Goal: Find specific page/section: Find specific page/section

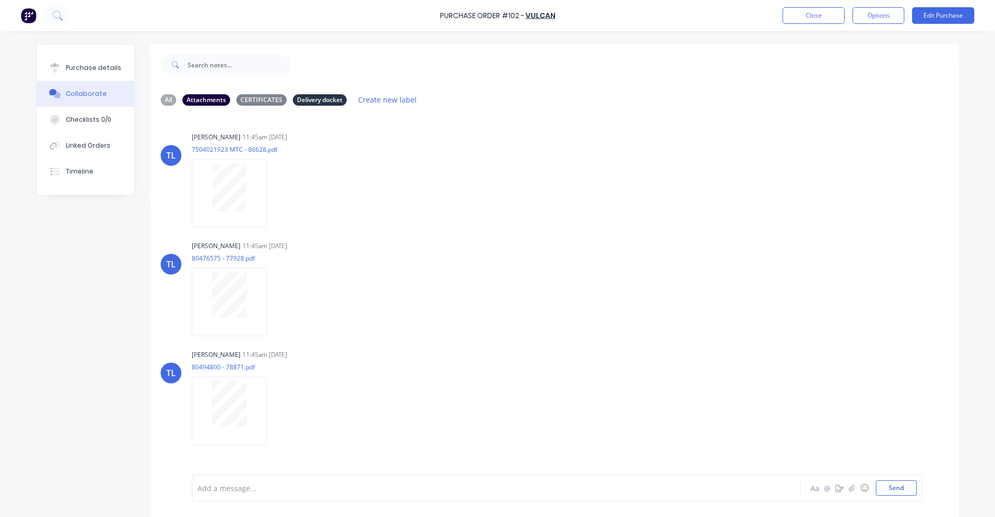
scroll to position [26, 0]
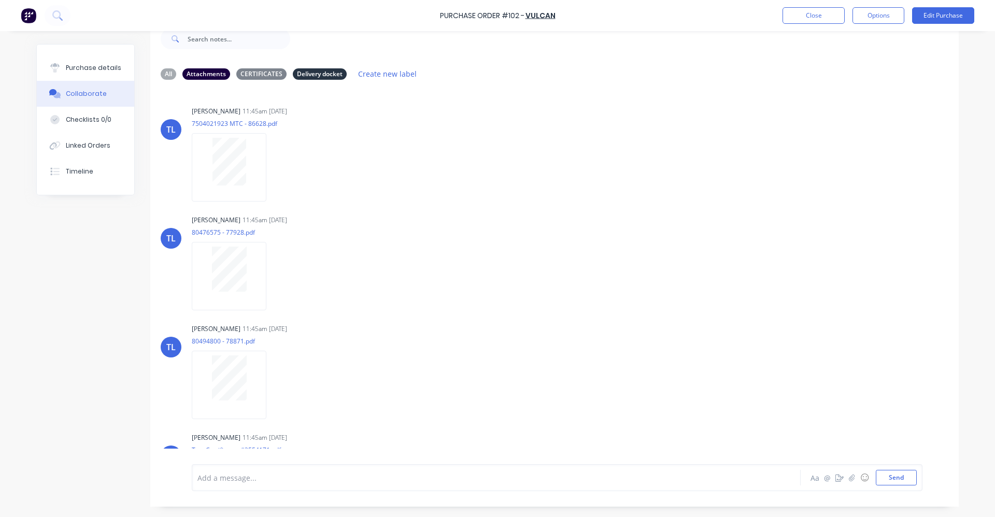
click at [86, 91] on div "Collaborate" at bounding box center [86, 93] width 41 height 9
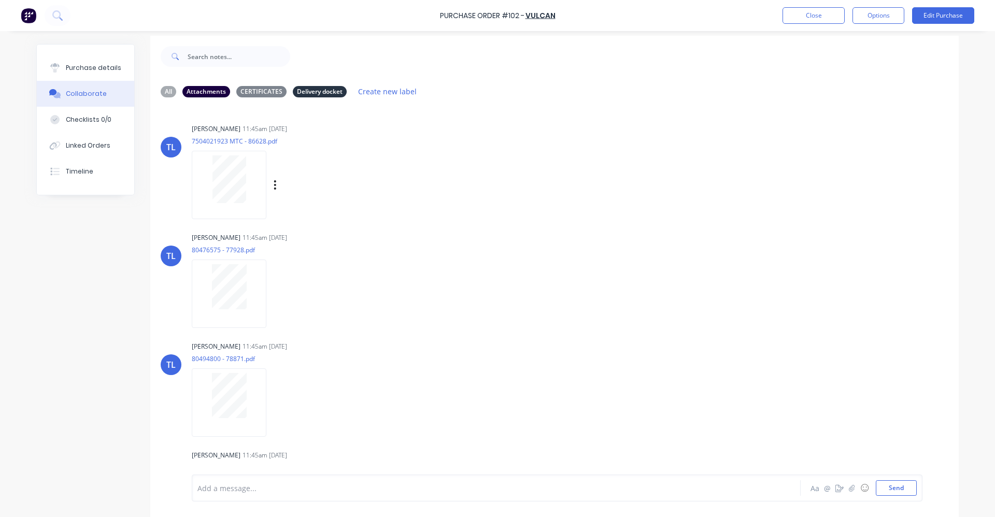
scroll to position [0, 0]
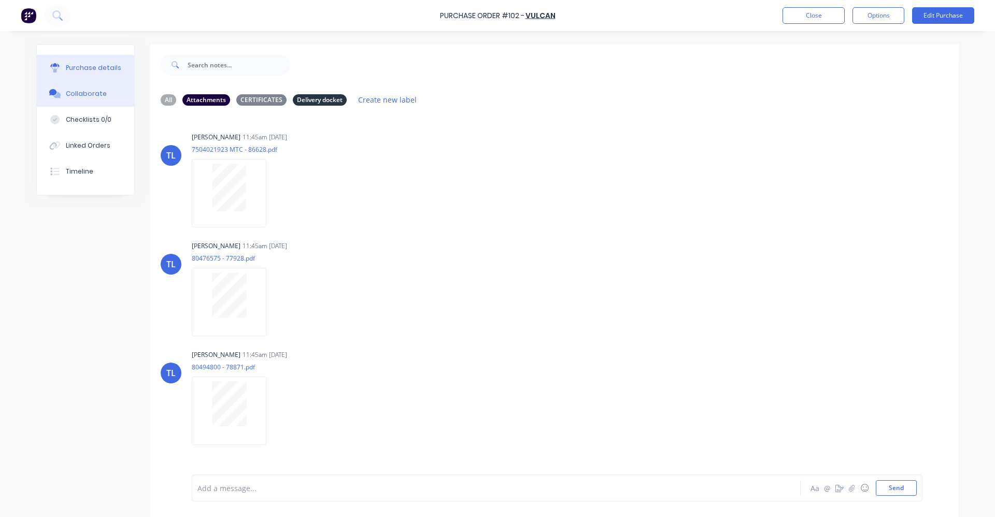
click at [96, 66] on div "Purchase details" at bounding box center [93, 67] width 55 height 9
type textarea "x"
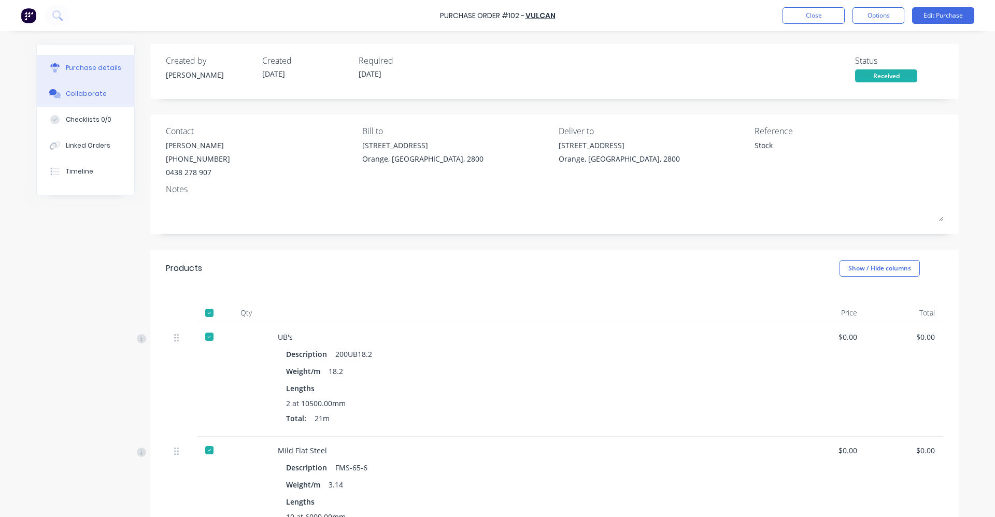
click at [84, 90] on div "Collaborate" at bounding box center [86, 93] width 41 height 9
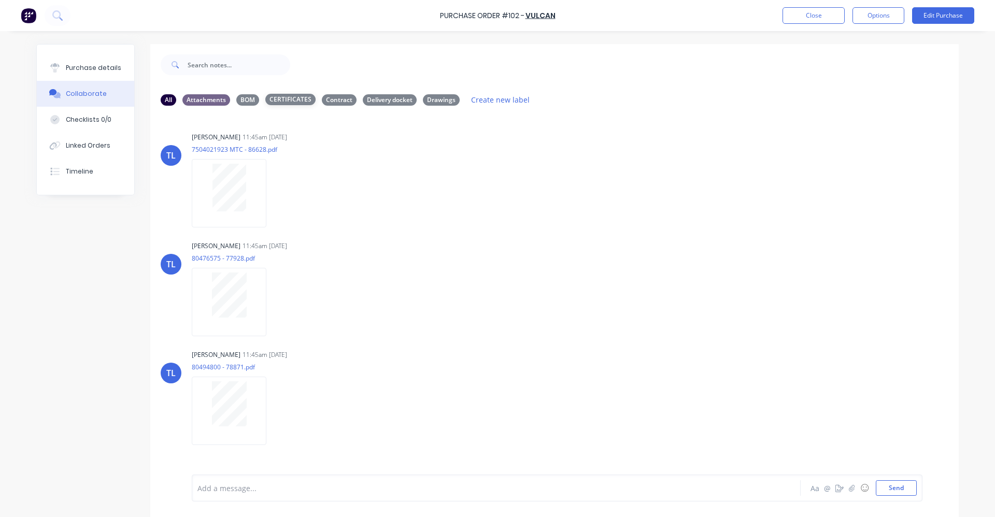
click at [280, 97] on div "CERTIFICATES" at bounding box center [290, 99] width 50 height 11
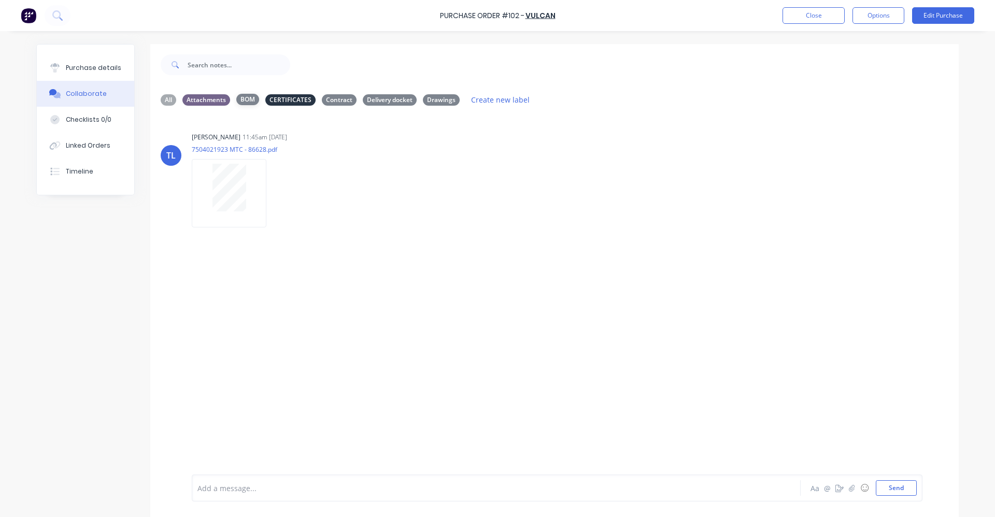
click at [244, 97] on div "BOM" at bounding box center [247, 99] width 23 height 11
click at [331, 99] on div "Contract" at bounding box center [339, 99] width 35 height 11
click at [393, 98] on div "Delivery docket" at bounding box center [390, 99] width 54 height 11
click at [434, 99] on div "Drawings" at bounding box center [441, 99] width 37 height 11
click at [274, 99] on div "CERTIFICATES" at bounding box center [290, 99] width 50 height 11
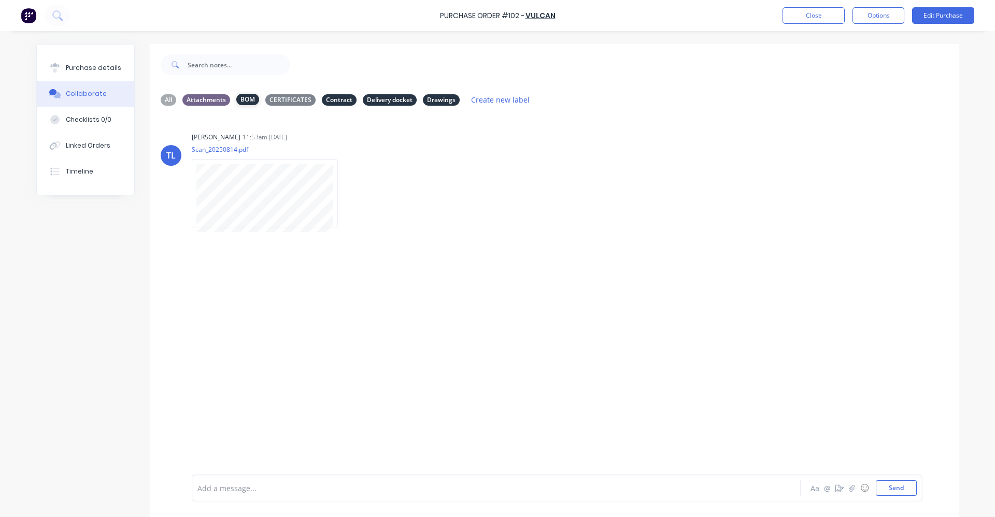
click at [243, 97] on div "BOM" at bounding box center [247, 99] width 23 height 11
click at [332, 97] on div "Contract" at bounding box center [339, 99] width 35 height 11
click at [390, 99] on div "Delivery docket" at bounding box center [390, 99] width 54 height 11
click at [441, 97] on div "Drawings" at bounding box center [441, 99] width 37 height 11
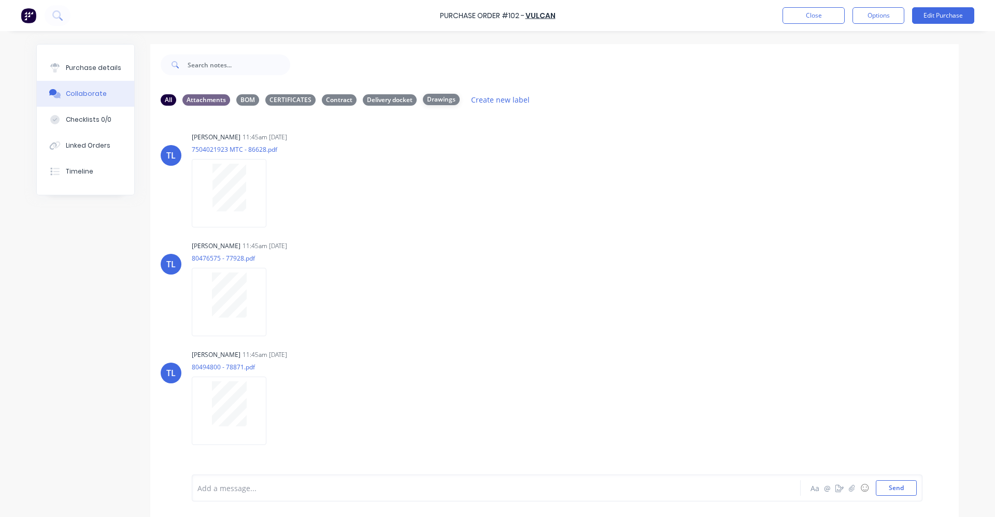
click at [434, 98] on div "Drawings" at bounding box center [441, 99] width 37 height 11
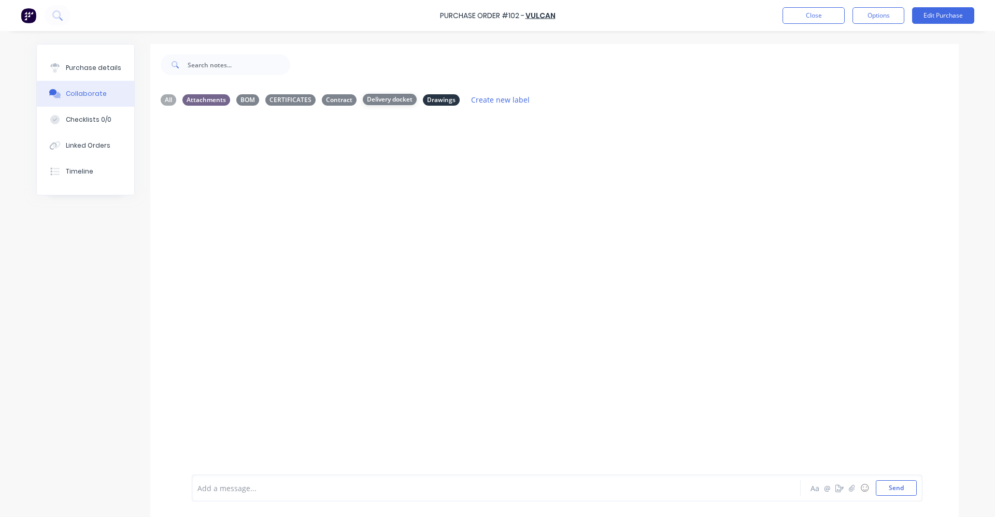
click at [380, 98] on div "Delivery docket" at bounding box center [390, 99] width 54 height 11
click at [322, 100] on div "Contract" at bounding box center [339, 99] width 35 height 11
click at [284, 96] on div "CERTIFICATES" at bounding box center [290, 99] width 50 height 11
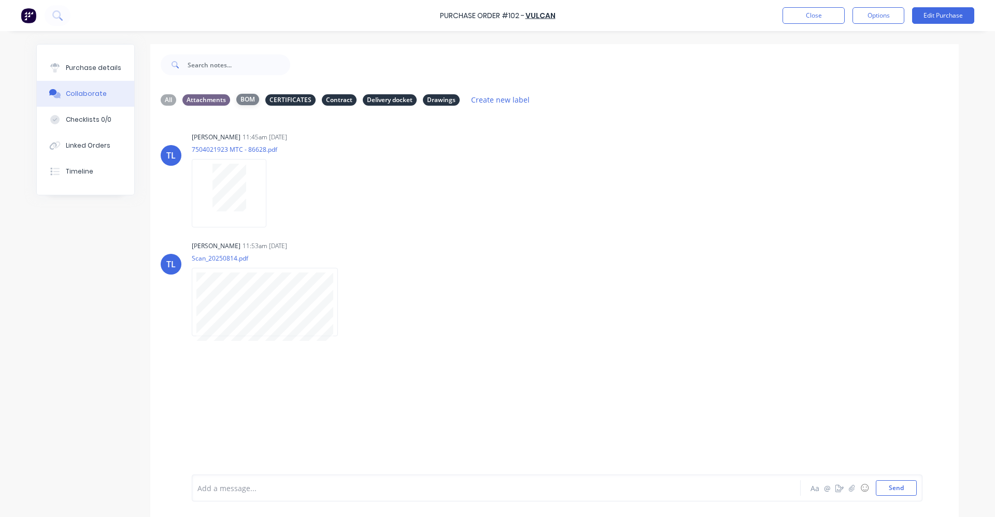
click at [244, 98] on div "BOM" at bounding box center [247, 99] width 23 height 11
click at [292, 98] on div "CERTIFICATES" at bounding box center [290, 99] width 50 height 11
click at [337, 97] on div "Contract" at bounding box center [339, 99] width 35 height 11
click at [380, 98] on div "Delivery docket" at bounding box center [390, 99] width 54 height 11
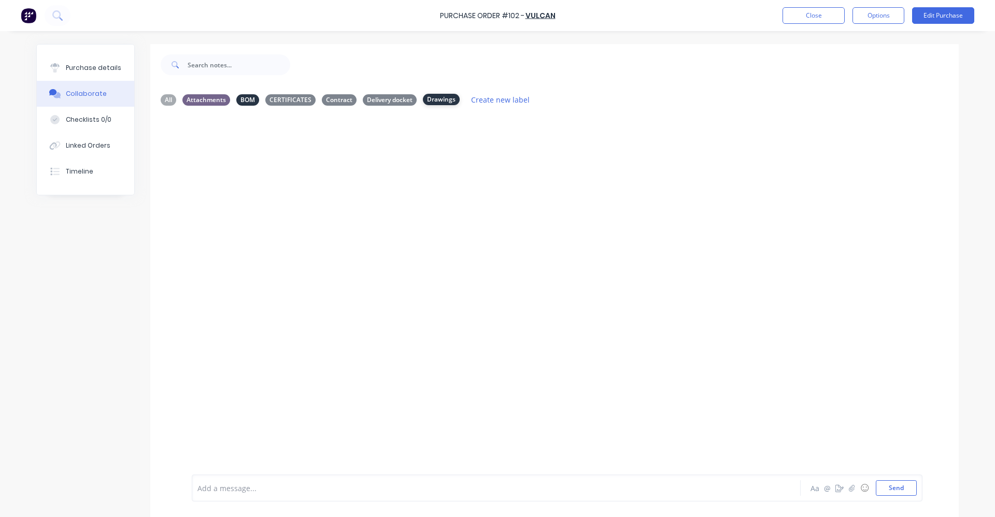
click at [442, 99] on div "Drawings" at bounding box center [441, 99] width 37 height 11
drag, startPoint x: 418, startPoint y: 19, endPoint x: 419, endPoint y: 25, distance: 6.3
click at [419, 25] on div "Purchase Order #102 - Vulcan Close Options Edit Purchase" at bounding box center [497, 15] width 995 height 31
